Goal: Information Seeking & Learning: Learn about a topic

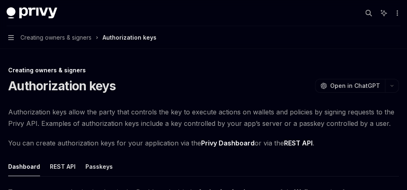
scroll to position [273, 0]
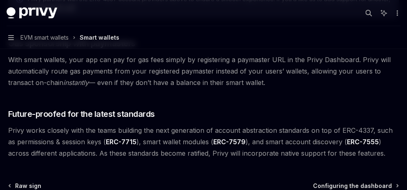
scroll to position [768, 0]
